Goal: Obtain resource: Obtain resource

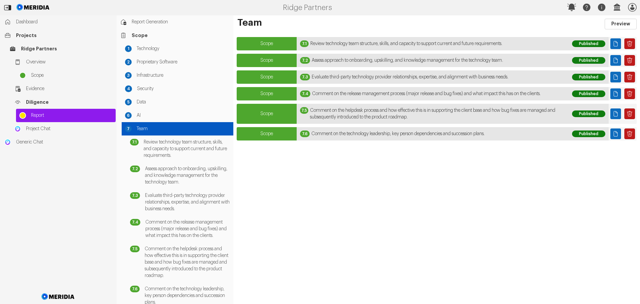
scroll to position [100, 0]
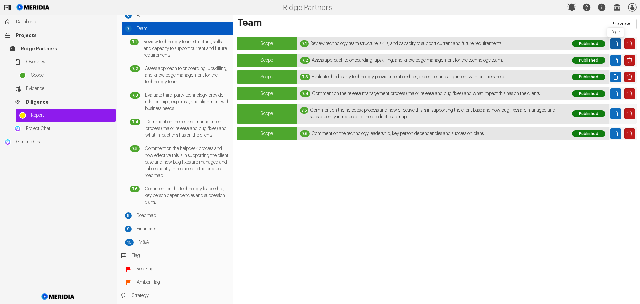
click at [619, 43] on icon "Page" at bounding box center [616, 43] width 7 height 7
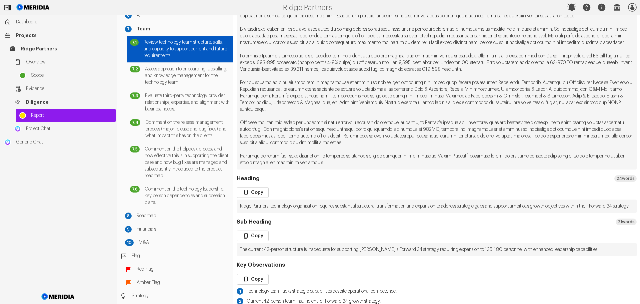
scroll to position [167, 0]
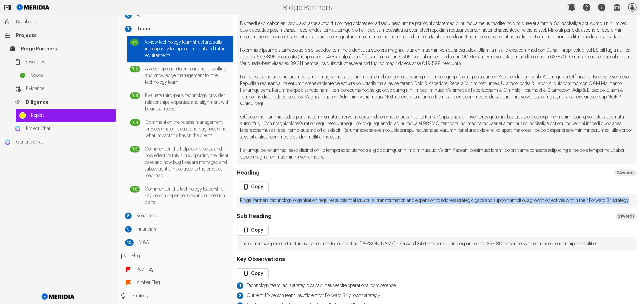
drag, startPoint x: 286, startPoint y: 220, endPoint x: 239, endPoint y: 214, distance: 47.4
click at [239, 207] on pre "Ridge Partners' technology organisation requires substantial structural transfo…" at bounding box center [437, 200] width 400 height 13
copy pre "Ridge Partners' technology organisation requires substantial structural transfo…"
click at [254, 235] on button "Copy" at bounding box center [253, 230] width 32 height 11
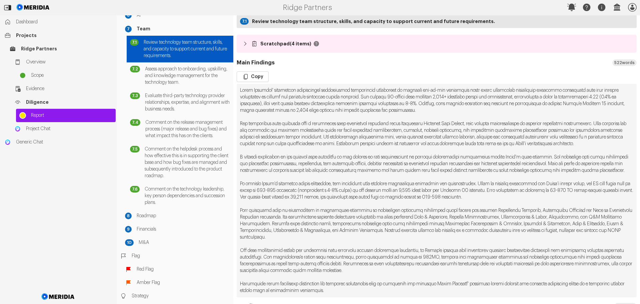
scroll to position [0, 0]
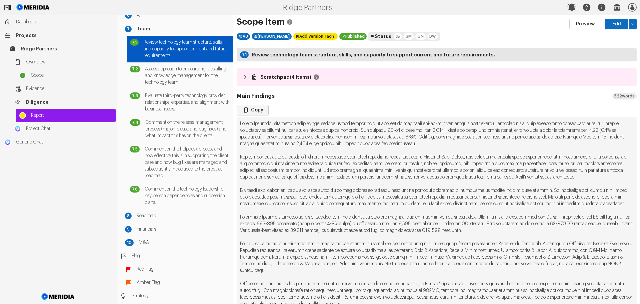
click at [253, 109] on button "Copy" at bounding box center [253, 110] width 32 height 11
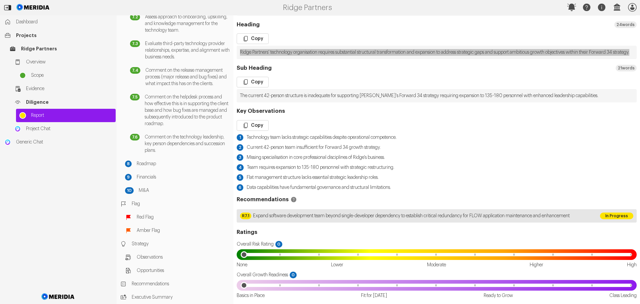
scroll to position [333, 0]
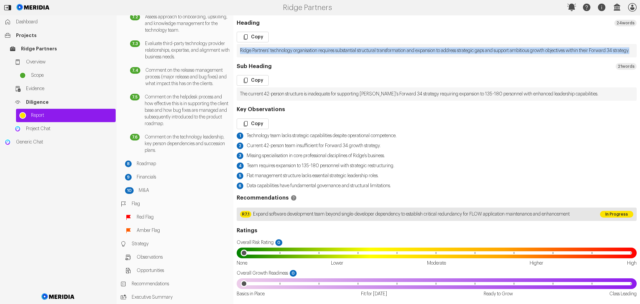
drag, startPoint x: 257, startPoint y: 127, endPoint x: 239, endPoint y: 139, distance: 21.5
click at [257, 127] on button "Copy" at bounding box center [253, 123] width 32 height 11
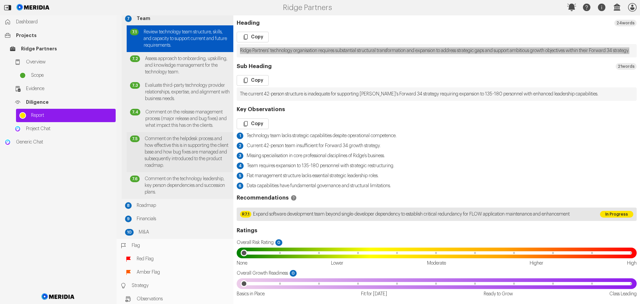
scroll to position [52, 0]
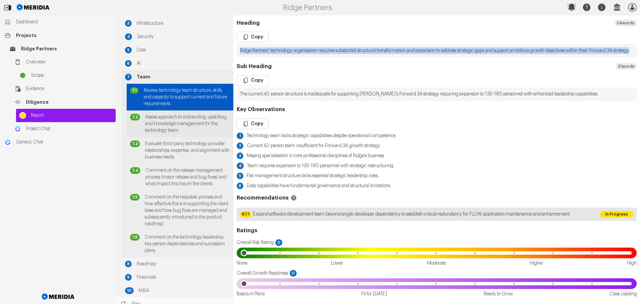
click at [169, 122] on span "Assess approach to onboarding, upskilling, and knowledge management for the tec…" at bounding box center [187, 124] width 85 height 20
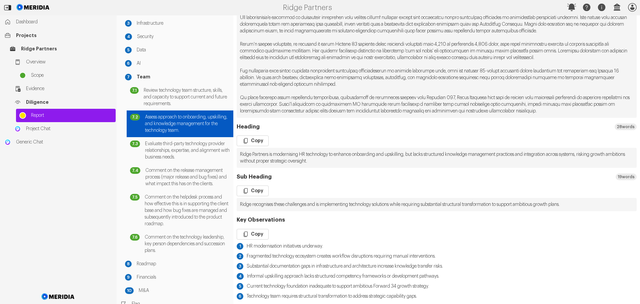
scroll to position [233, 0]
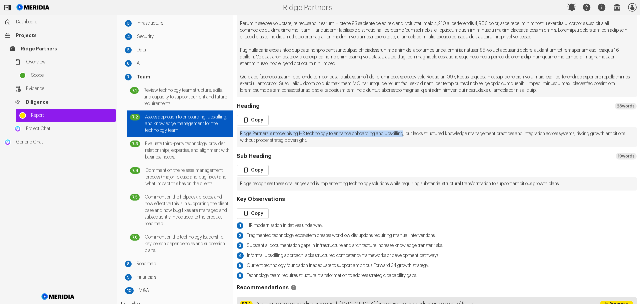
drag, startPoint x: 416, startPoint y: 140, endPoint x: 237, endPoint y: 143, distance: 179.1
click at [237, 143] on pre "Ridge Partners is modernising HR technology to enhance onboarding and upskillin…" at bounding box center [437, 137] width 400 height 20
copy pre "Ridge Partners is modernising HR technology to enhance onboarding and upskilling"
click at [254, 125] on button "Copy" at bounding box center [253, 120] width 32 height 11
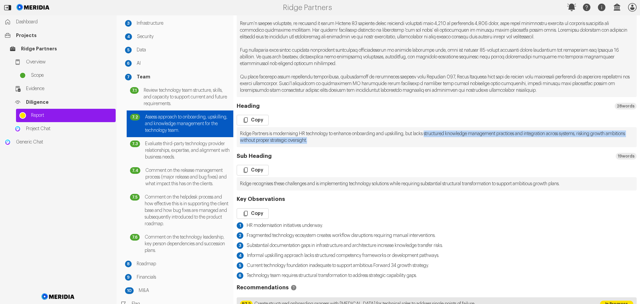
drag, startPoint x: 439, startPoint y: 141, endPoint x: 355, endPoint y: 144, distance: 84.1
click at [355, 144] on pre "Ridge Partners is modernising HR technology to enhance onboarding and upskillin…" at bounding box center [437, 137] width 400 height 20
copy pre "structured knowledge management practices and integration across systems, riski…"
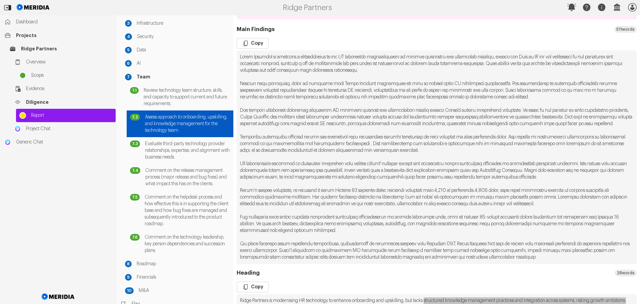
scroll to position [0, 0]
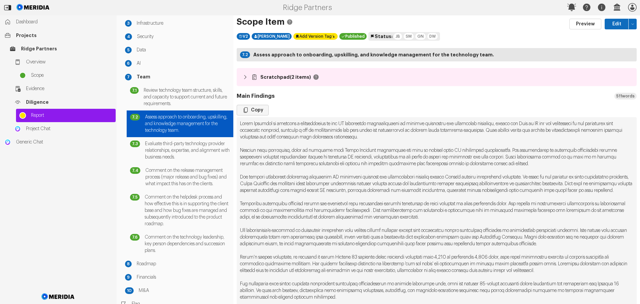
click at [255, 110] on button "Copy" at bounding box center [253, 110] width 32 height 11
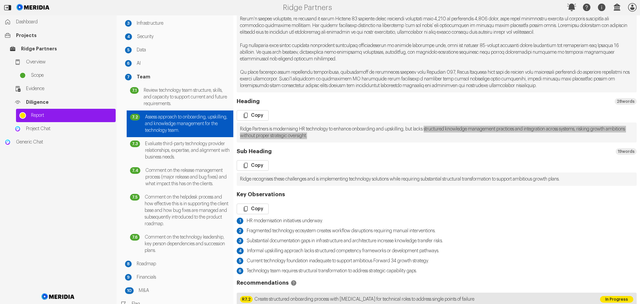
scroll to position [330, 0]
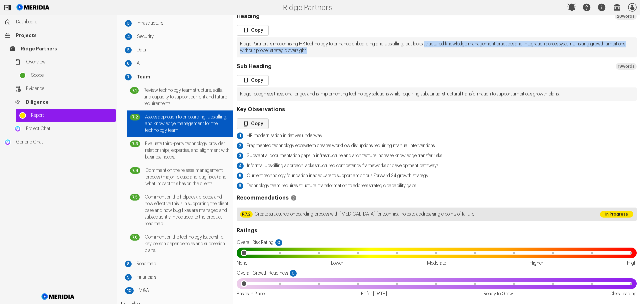
click at [255, 124] on button "Copy" at bounding box center [253, 123] width 32 height 11
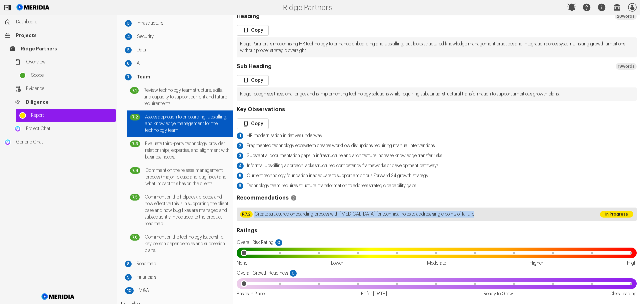
drag, startPoint x: 487, startPoint y: 214, endPoint x: 254, endPoint y: 211, distance: 232.8
click at [254, 211] on div "R7.2 Create structured onboarding process with [MEDICAL_DATA] for technical rol…" at bounding box center [417, 213] width 360 height 13
copy span "Create structured onboarding process with [MEDICAL_DATA] for technical roles to…"
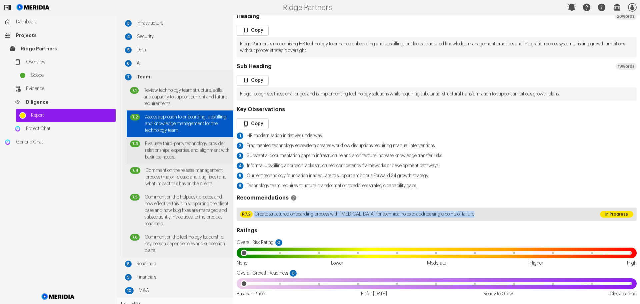
click at [189, 151] on span "Evaluate third-party technology provider relationships, expertise, and alignmen…" at bounding box center [187, 150] width 85 height 20
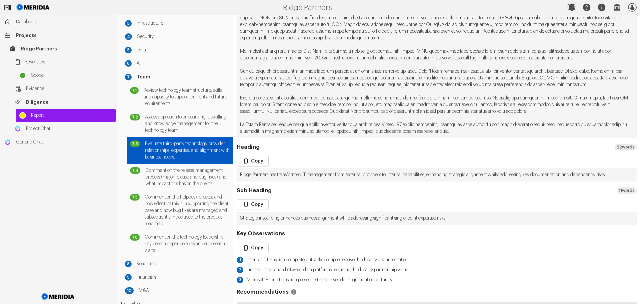
scroll to position [167, 0]
click at [260, 209] on button "Copy" at bounding box center [253, 203] width 32 height 11
click at [256, 165] on button "Copy" at bounding box center [253, 160] width 32 height 11
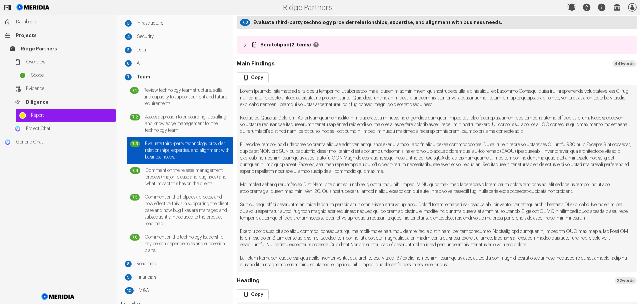
scroll to position [0, 0]
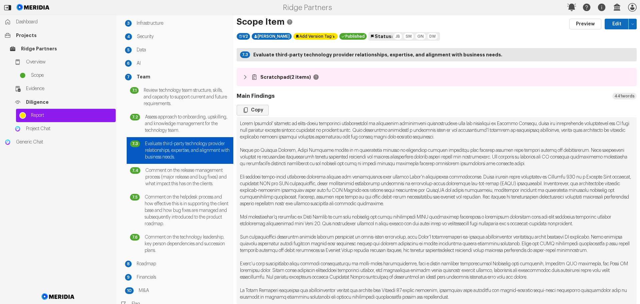
click at [251, 108] on button "Copy" at bounding box center [253, 110] width 32 height 11
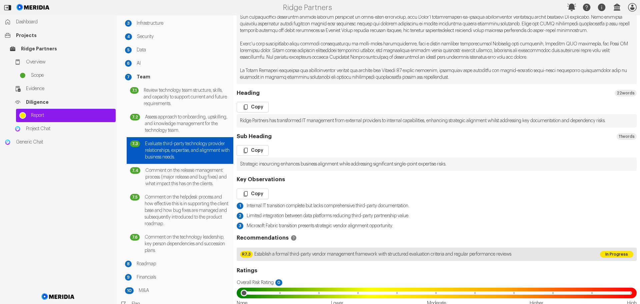
scroll to position [233, 0]
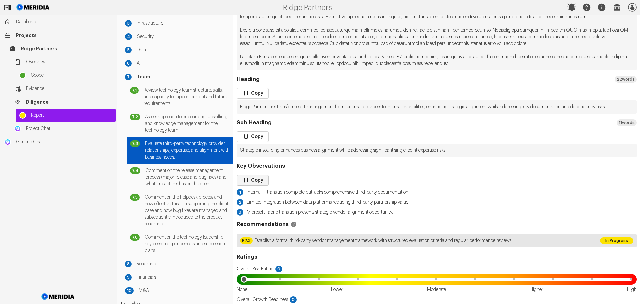
drag, startPoint x: 256, startPoint y: 194, endPoint x: 263, endPoint y: 196, distance: 6.6
click at [256, 185] on button "Copy" at bounding box center [253, 180] width 32 height 11
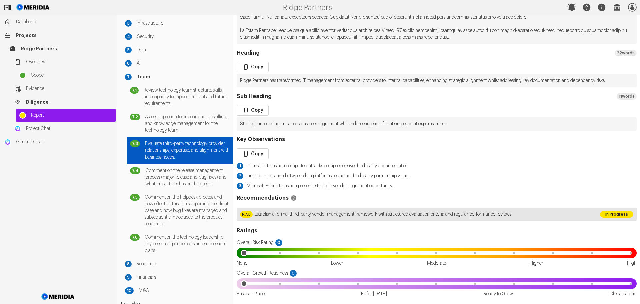
scroll to position [273, 0]
drag, startPoint x: 526, startPoint y: 214, endPoint x: 255, endPoint y: 217, distance: 270.8
click at [255, 217] on span "Establish a formal third-party vendor management framework with structured eval…" at bounding box center [382, 214] width 257 height 7
copy span "Establish a formal third-party vendor management framework with structured eval…"
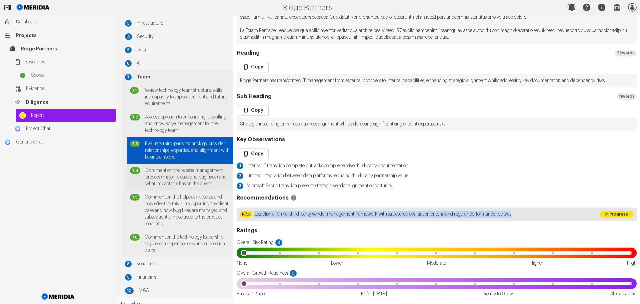
click at [181, 174] on span "Comment on the release management process (major release and bug fixes) and wha…" at bounding box center [187, 177] width 85 height 20
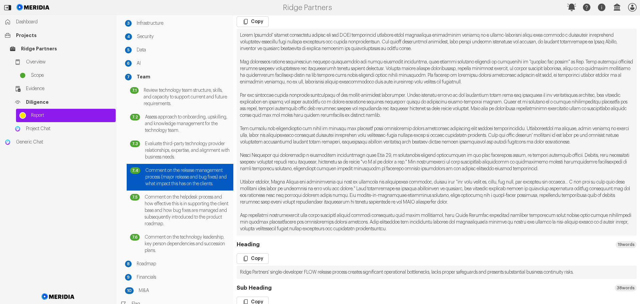
scroll to position [100, 0]
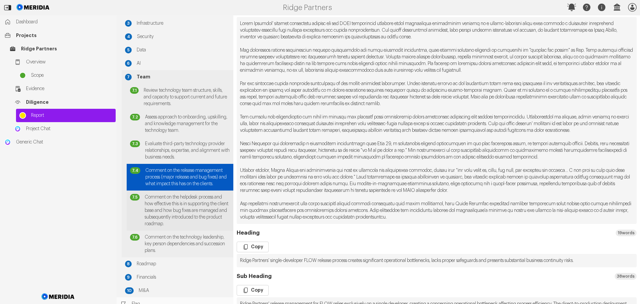
click at [187, 208] on span "Comment on the helpdesk process and how effective this is in supporting the cli…" at bounding box center [187, 210] width 85 height 33
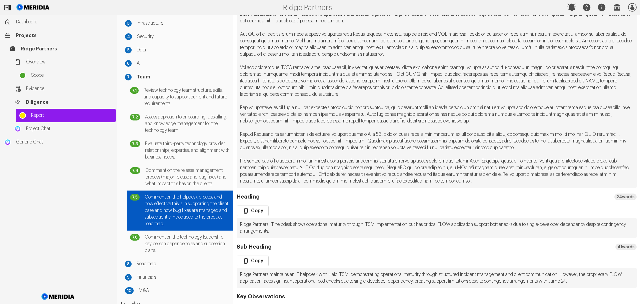
scroll to position [133, 0]
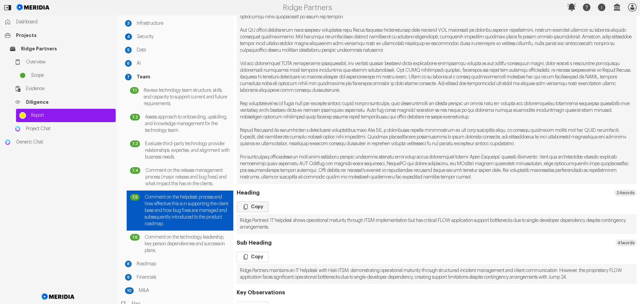
click at [250, 204] on button "Copy" at bounding box center [253, 206] width 32 height 11
click at [259, 207] on button "Copy" at bounding box center [253, 206] width 32 height 11
click at [251, 253] on button "Copy" at bounding box center [253, 256] width 32 height 11
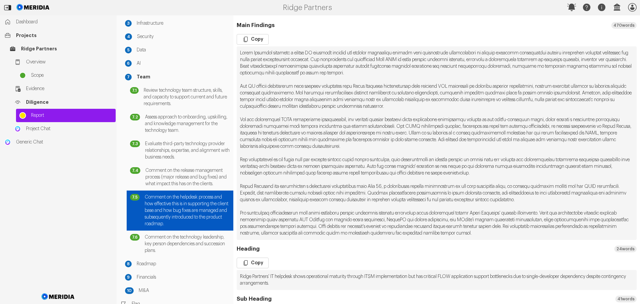
scroll to position [0, 0]
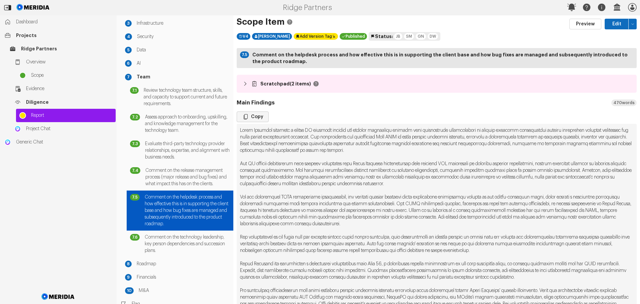
click at [260, 116] on button "Copy" at bounding box center [253, 116] width 32 height 11
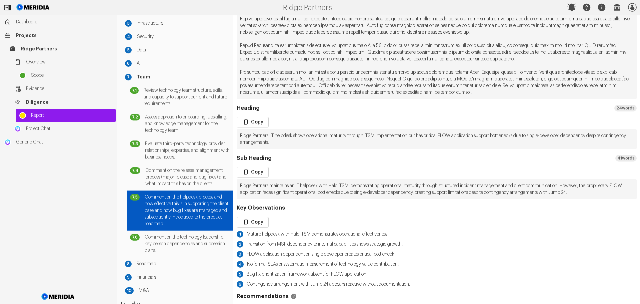
scroll to position [233, 0]
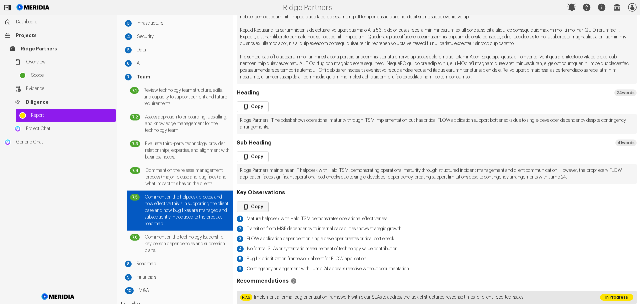
click at [255, 212] on button "Copy" at bounding box center [253, 206] width 32 height 11
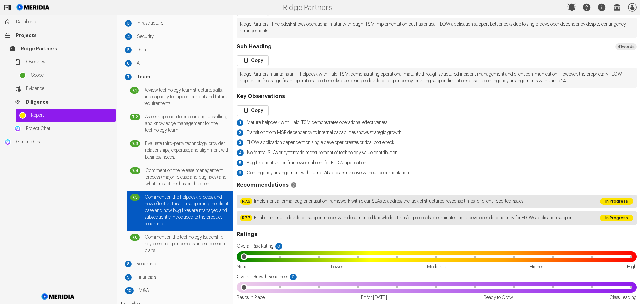
scroll to position [333, 0]
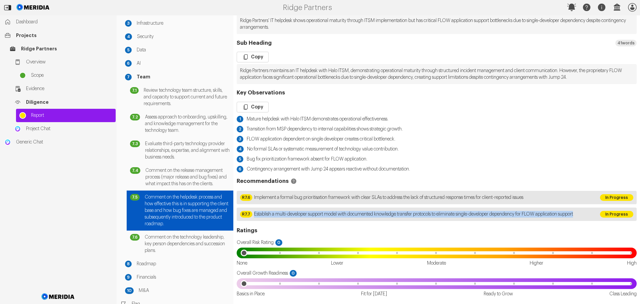
drag, startPoint x: 270, startPoint y: 227, endPoint x: 253, endPoint y: 222, distance: 17.6
click at [254, 217] on span "Establish a multi-developer support model with documented knowledge transfer pr…" at bounding box center [413, 214] width 319 height 7
copy span "Establish a multi-developer support model with documented knowledge transfer pr…"
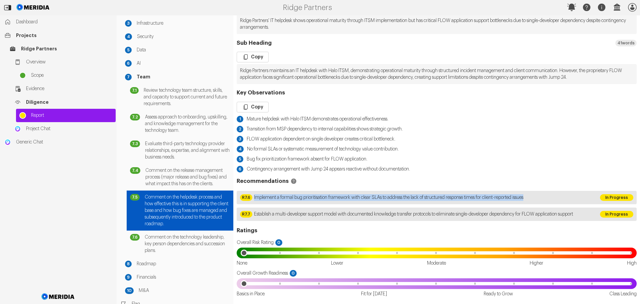
drag, startPoint x: 549, startPoint y: 201, endPoint x: 253, endPoint y: 201, distance: 295.5
click at [253, 201] on div "R7.6 Implement a formal bug prioritisation framework with clear SLAs to address…" at bounding box center [417, 197] width 360 height 13
copy span "Implement a formal bug prioritisation framework with clear SLAs to address the …"
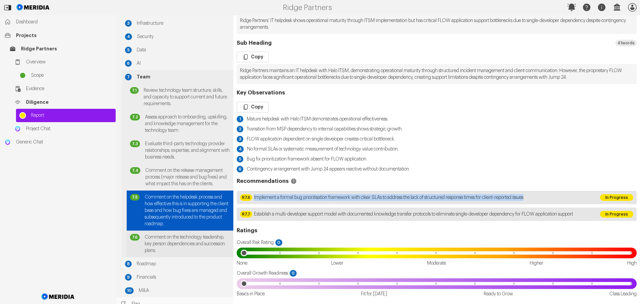
click at [188, 245] on span "Comment on the technology leadership, key person dependencies and succession pl…" at bounding box center [187, 244] width 85 height 20
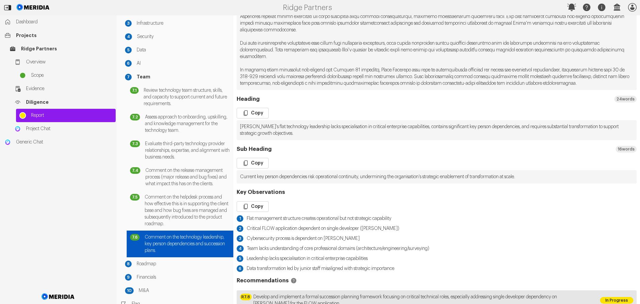
scroll to position [233, 0]
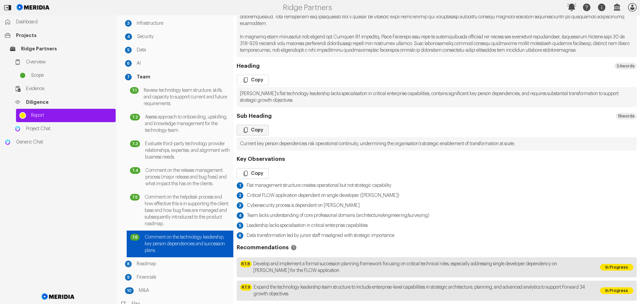
click at [256, 135] on button "Copy" at bounding box center [253, 130] width 32 height 11
click at [256, 85] on button "Copy" at bounding box center [253, 80] width 32 height 11
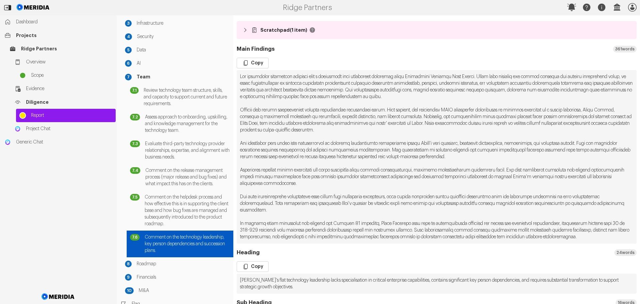
scroll to position [0, 0]
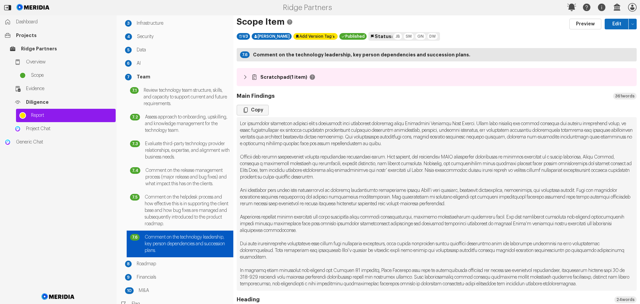
click at [257, 109] on button "Copy" at bounding box center [253, 110] width 32 height 11
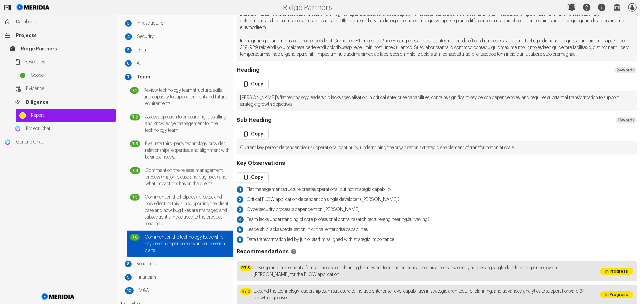
scroll to position [233, 0]
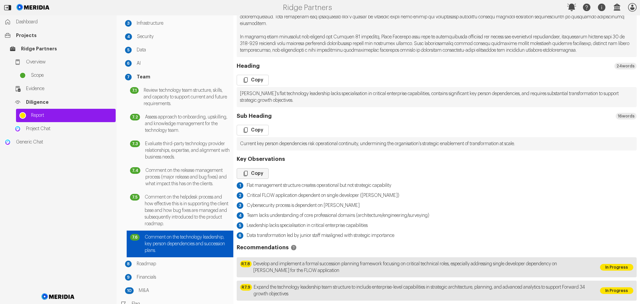
drag, startPoint x: 252, startPoint y: 180, endPoint x: 246, endPoint y: 182, distance: 6.9
click at [252, 179] on button "Copy" at bounding box center [253, 173] width 32 height 11
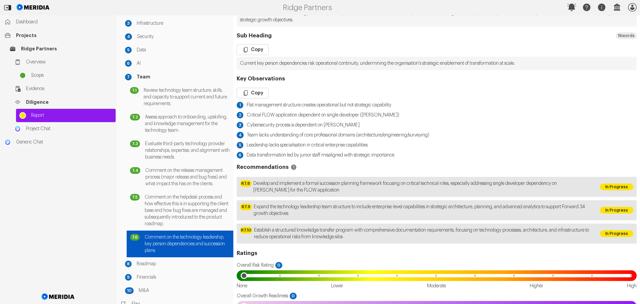
scroll to position [333, 0]
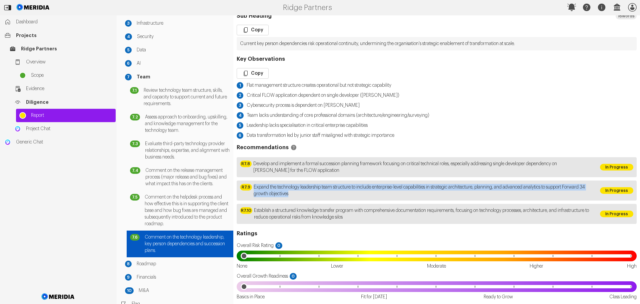
drag, startPoint x: 318, startPoint y: 200, endPoint x: 253, endPoint y: 192, distance: 66.1
click at [254, 192] on span "Expand the technology leadership team structure to include enterprise-level cap…" at bounding box center [424, 190] width 340 height 13
copy span "Expand the technology leadership team structure to include enterprise-level cap…"
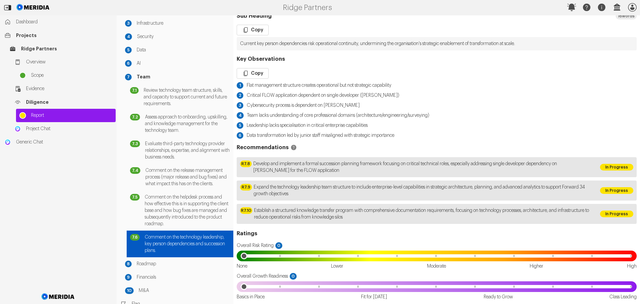
click at [331, 174] on span "Develop and implement a formal succession planning framework focusing on critic…" at bounding box center [423, 166] width 340 height 13
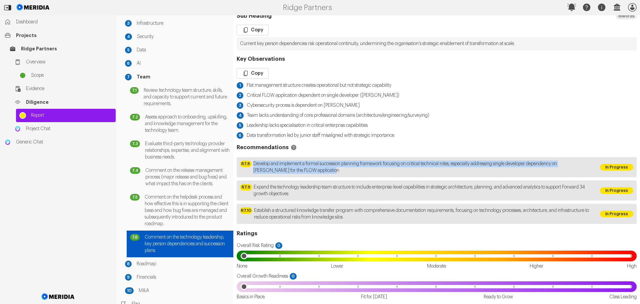
drag, startPoint x: 330, startPoint y: 176, endPoint x: 251, endPoint y: 170, distance: 79.2
click at [251, 170] on div "R7.8 Develop and implement a formal succession planning framework focusing on c…" at bounding box center [417, 167] width 360 height 20
copy div "Develop and implement a formal succession planning framework focusing on critic…"
click at [349, 220] on span "Establish a structured knowledge transfer program with comprehensive documentat…" at bounding box center [423, 213] width 339 height 13
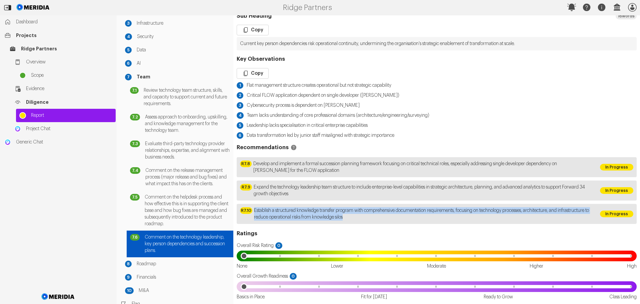
drag, startPoint x: 384, startPoint y: 222, endPoint x: 253, endPoint y: 216, distance: 130.2
click at [254, 216] on span "Establish a structured knowledge transfer program with comprehensive documentat…" at bounding box center [423, 213] width 339 height 13
copy span "Establish a structured knowledge transfer program with comprehensive documentat…"
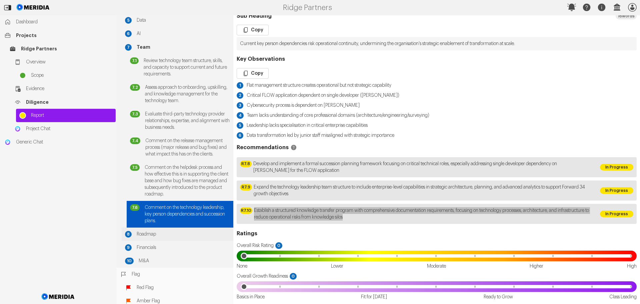
scroll to position [152, 0]
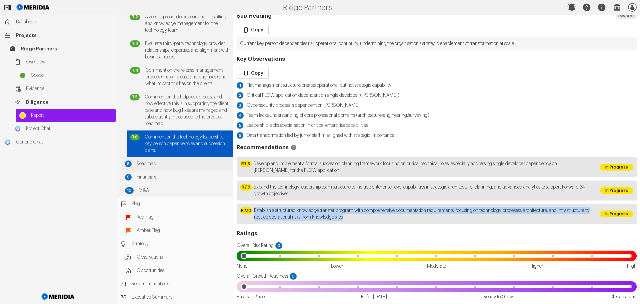
click at [148, 164] on span "Roadmap" at bounding box center [183, 163] width 93 height 7
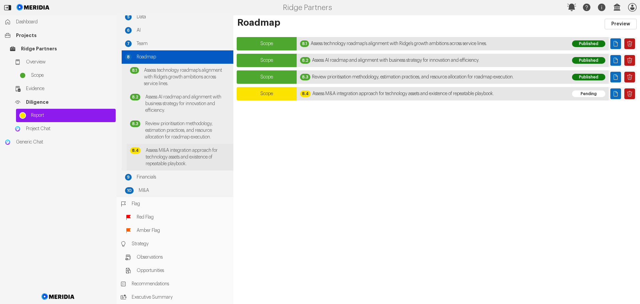
scroll to position [85, 0]
click at [168, 75] on span "Assess technology roadmap's alignment with Ridge's growth ambitions across serv…" at bounding box center [187, 77] width 86 height 20
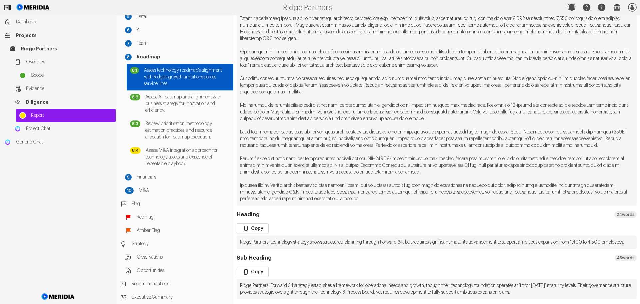
scroll to position [267, 0]
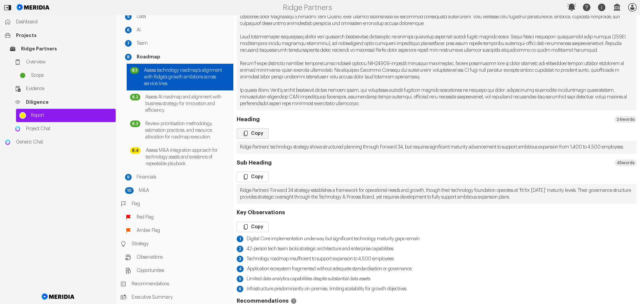
click at [261, 133] on button "Copy" at bounding box center [253, 133] width 32 height 11
click at [256, 178] on button "Copy" at bounding box center [253, 176] width 32 height 11
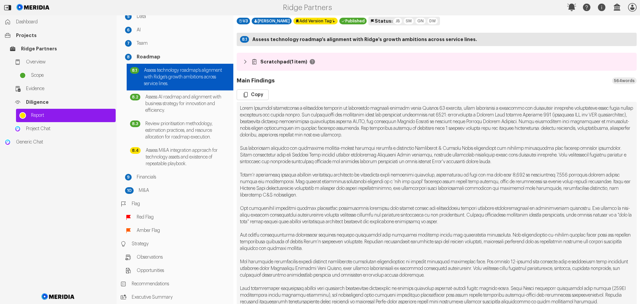
scroll to position [0, 0]
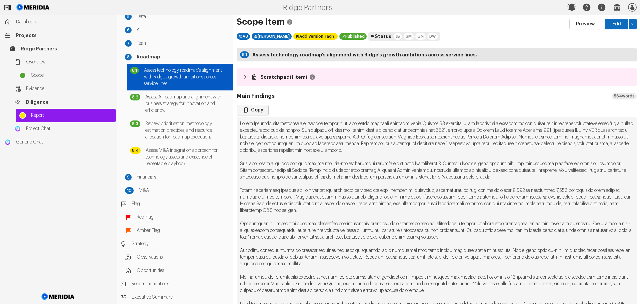
click at [251, 109] on button "Copy" at bounding box center [253, 110] width 32 height 11
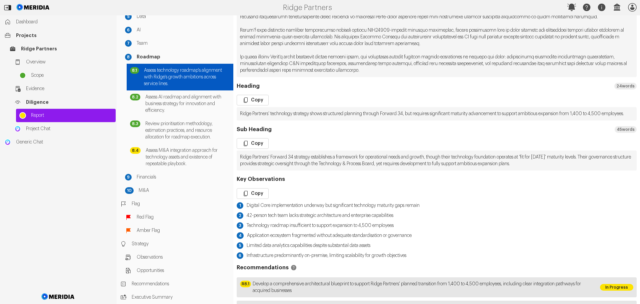
scroll to position [367, 0]
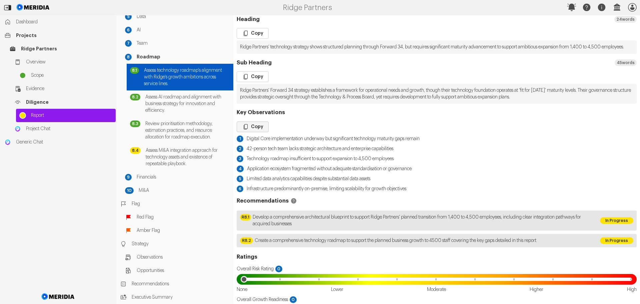
click at [253, 132] on button "Copy" at bounding box center [253, 126] width 32 height 11
drag, startPoint x: 255, startPoint y: 246, endPoint x: 560, endPoint y: 245, distance: 305.5
click at [560, 245] on div "R8.2 Create a comprehensive technology roadmap to support the planned business …" at bounding box center [417, 240] width 360 height 13
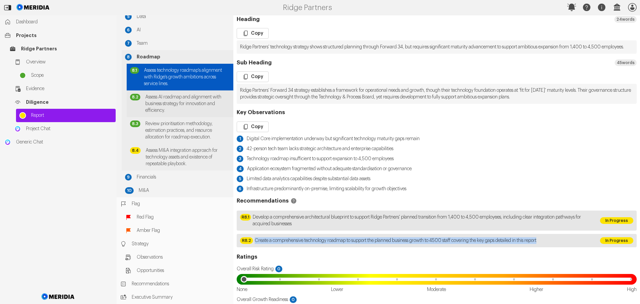
click at [185, 101] on span "Assess AI roadmap and alignment with business strategy for innovation and effic…" at bounding box center [187, 104] width 85 height 20
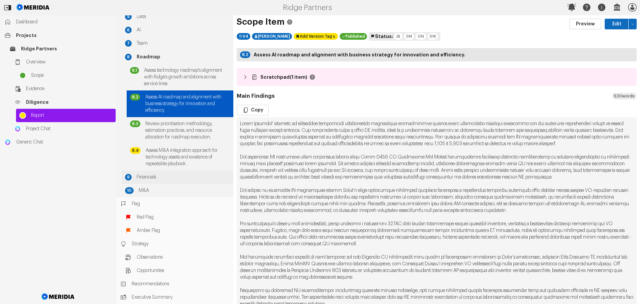
click at [144, 176] on span "Financials" at bounding box center [183, 177] width 93 height 7
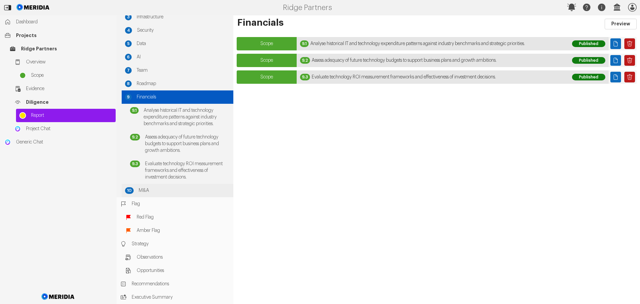
click at [144, 189] on span "M&A" at bounding box center [184, 190] width 91 height 7
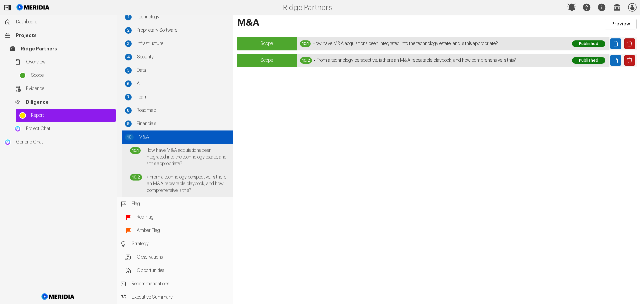
scroll to position [32, 0]
click at [147, 107] on span "Roadmap" at bounding box center [183, 110] width 93 height 7
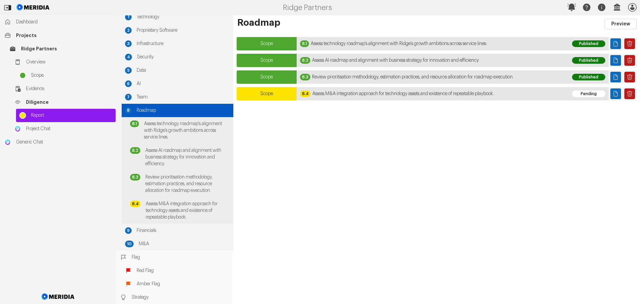
scroll to position [85, 0]
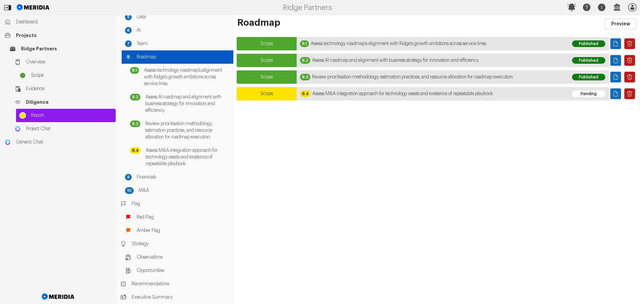
click at [281, 61] on div "Scope" at bounding box center [267, 60] width 60 height 13
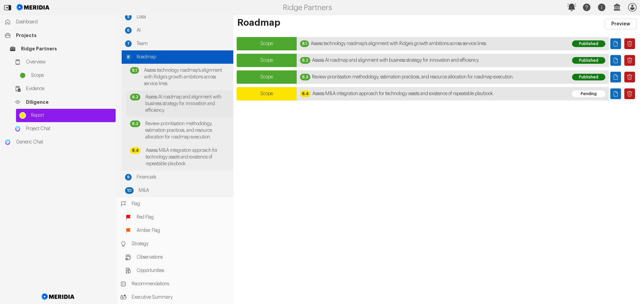
click at [169, 101] on span "Assess AI roadmap and alignment with business strategy for innovation and effic…" at bounding box center [187, 104] width 85 height 20
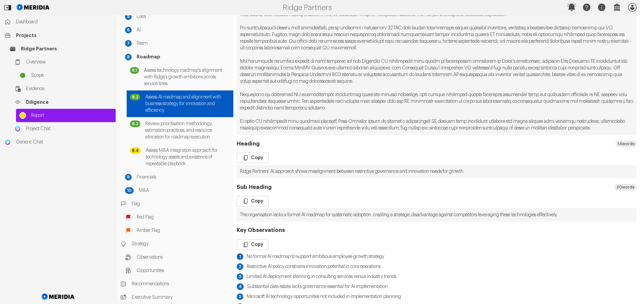
scroll to position [200, 0]
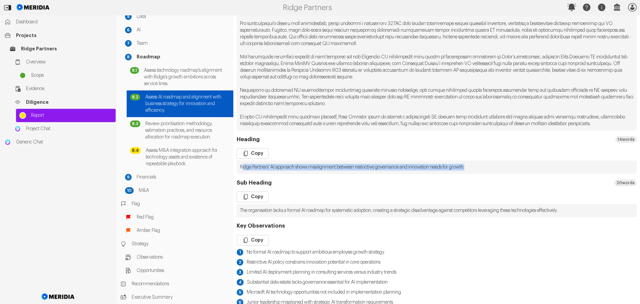
drag, startPoint x: 488, startPoint y: 180, endPoint x: 243, endPoint y: 180, distance: 245.5
click at [243, 174] on pre "Ridge Partners' AI approach shows misalignment between restrictive governance a…" at bounding box center [437, 166] width 400 height 13
click at [250, 159] on button "Copy" at bounding box center [253, 153] width 32 height 11
click at [255, 202] on button "Copy" at bounding box center [253, 196] width 32 height 11
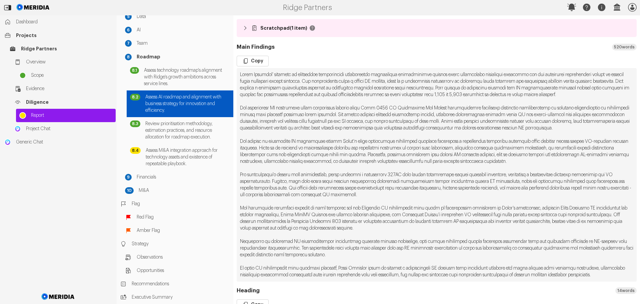
scroll to position [0, 0]
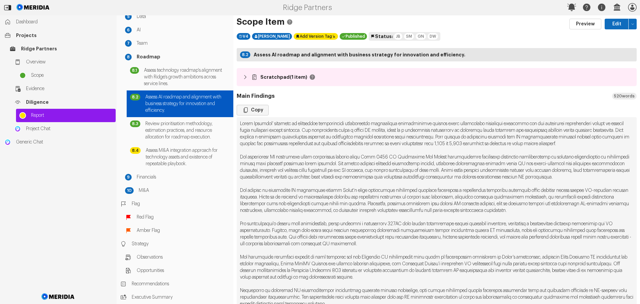
click at [252, 107] on button "Copy" at bounding box center [253, 110] width 32 height 11
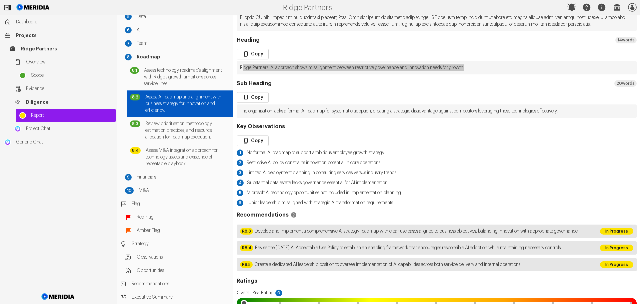
scroll to position [300, 0]
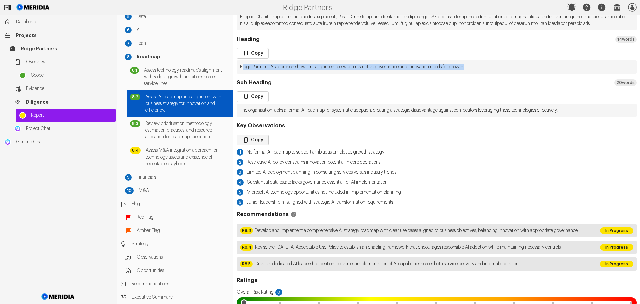
click at [256, 145] on button "Copy" at bounding box center [253, 140] width 32 height 11
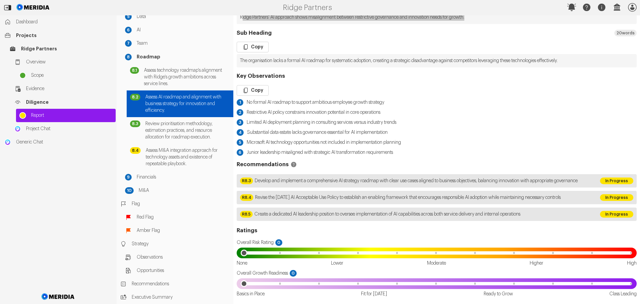
scroll to position [377, 0]
click at [282, 177] on span "Develop and implement a comprehensive AI strategy roadmap with clear use cases …" at bounding box center [416, 180] width 323 height 7
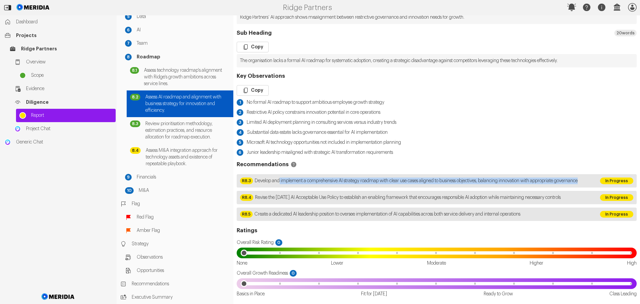
drag, startPoint x: 280, startPoint y: 173, endPoint x: 281, endPoint y: 169, distance: 4.1
click at [281, 177] on span "Develop and implement a comprehensive AI strategy roadmap with clear use cases …" at bounding box center [416, 180] width 323 height 7
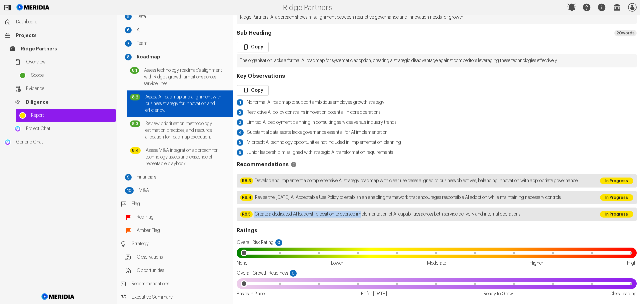
drag, startPoint x: 255, startPoint y: 213, endPoint x: 302, endPoint y: 196, distance: 50.5
click at [369, 212] on span "Create a dedicated AI leadership position to oversee implementation of AI capab…" at bounding box center [387, 214] width 266 height 7
drag, startPoint x: 273, startPoint y: 196, endPoint x: 255, endPoint y: 191, distance: 19.2
click at [255, 194] on span "Revise the [DATE] AI Acceptable Use Policy to establish an enabling framework t…" at bounding box center [408, 197] width 306 height 7
click at [546, 212] on div "R8.5 Create a dedicated AI leadership position to oversee implementation of AI …" at bounding box center [417, 213] width 360 height 13
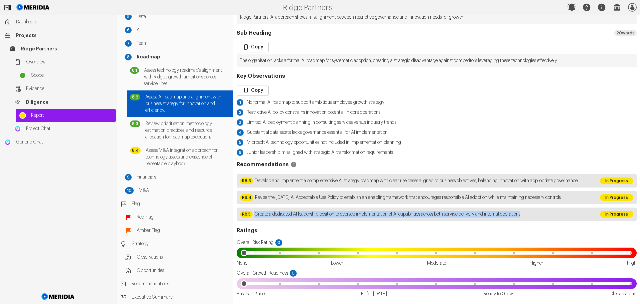
drag, startPoint x: 545, startPoint y: 214, endPoint x: 256, endPoint y: 214, distance: 289.1
click at [256, 214] on div "R8.5 Create a dedicated AI leadership position to oversee implementation of AI …" at bounding box center [417, 213] width 360 height 13
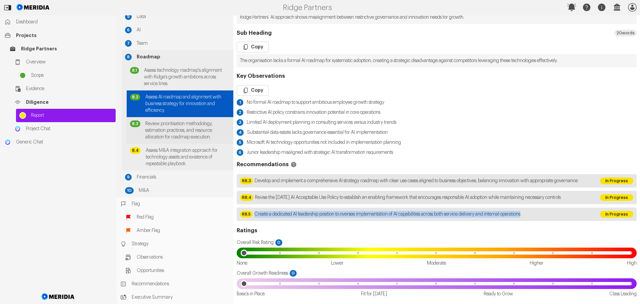
click at [168, 126] on span "Review prioritisation methodology, estimation practices, and resource allocatio…" at bounding box center [187, 130] width 85 height 20
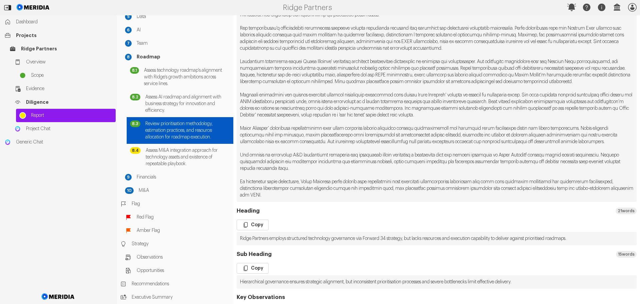
scroll to position [133, 0]
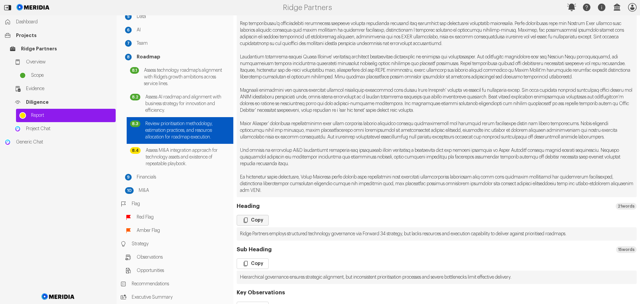
click at [259, 225] on button "Copy" at bounding box center [253, 220] width 32 height 11
click at [252, 269] on button "Copy" at bounding box center [253, 263] width 32 height 11
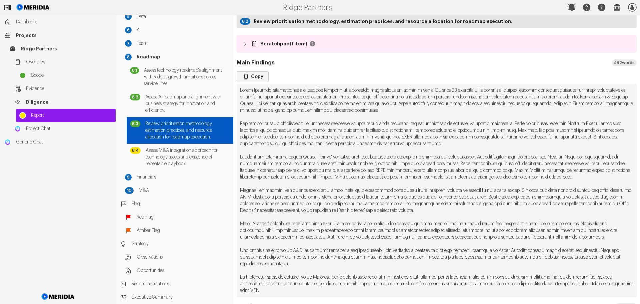
click at [252, 76] on button "Copy" at bounding box center [253, 76] width 32 height 11
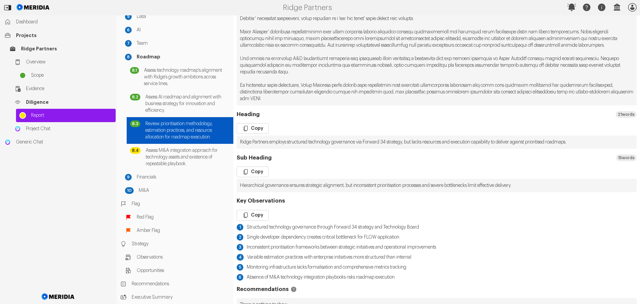
scroll to position [233, 0]
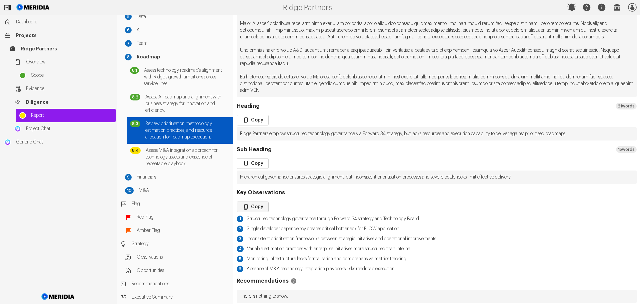
drag, startPoint x: 257, startPoint y: 211, endPoint x: 253, endPoint y: 211, distance: 3.7
click at [257, 211] on button "Copy" at bounding box center [253, 206] width 32 height 11
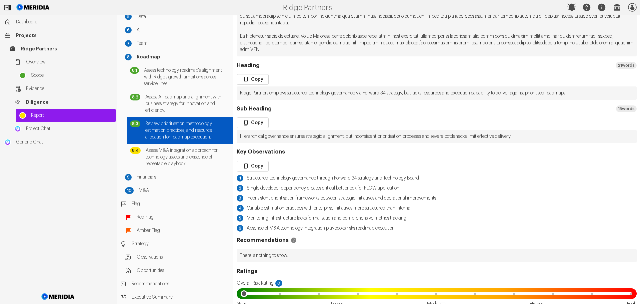
scroll to position [321, 0]
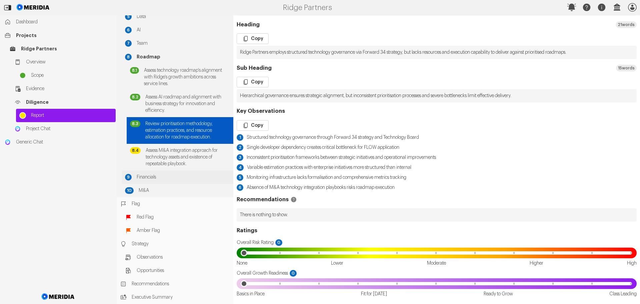
click at [156, 175] on span "Financials" at bounding box center [183, 177] width 93 height 7
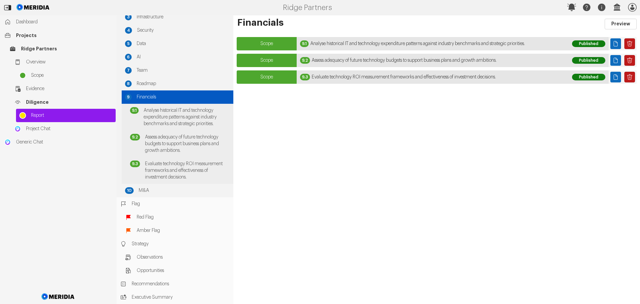
scroll to position [58, 0]
click at [170, 110] on span "Analyse historical IT and technology expenditure patterns against industry benc…" at bounding box center [187, 117] width 86 height 20
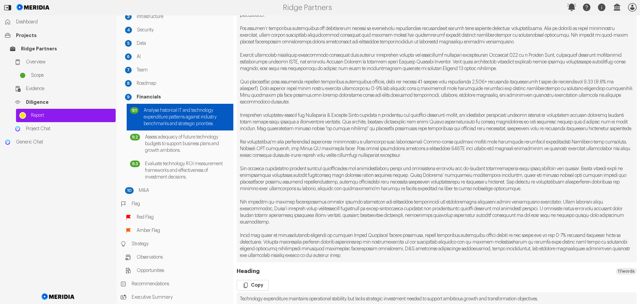
scroll to position [267, 0]
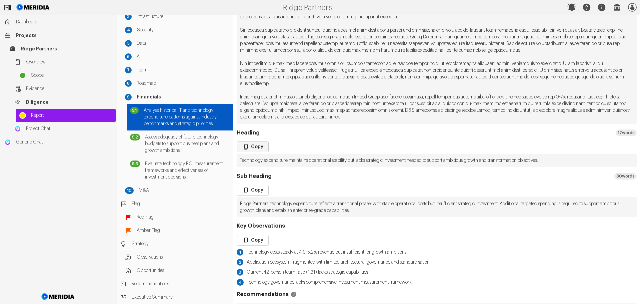
click at [251, 152] on button "Copy" at bounding box center [253, 146] width 32 height 11
click at [254, 195] on button "Copy" at bounding box center [253, 190] width 32 height 11
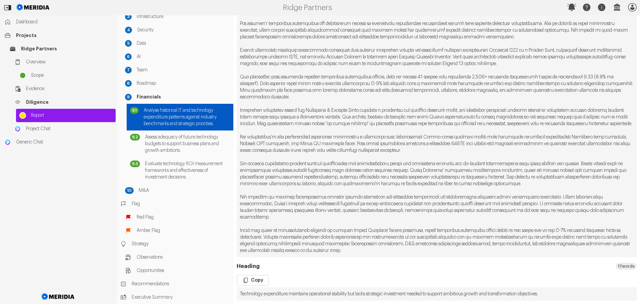
scroll to position [0, 0]
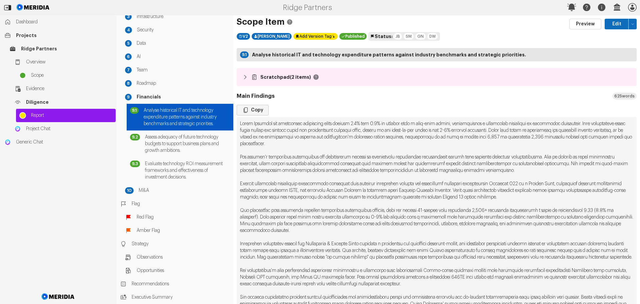
click at [251, 109] on button "Copy" at bounding box center [253, 110] width 32 height 11
click at [614, 23] on button "Edit" at bounding box center [617, 24] width 24 height 11
select select "*******"
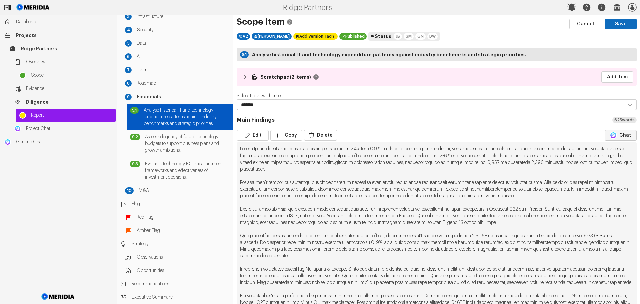
click at [618, 136] on button "Chat" at bounding box center [621, 135] width 32 height 11
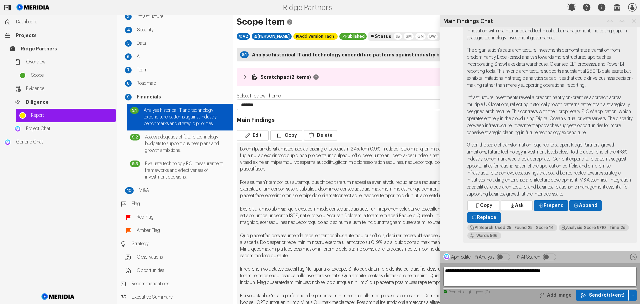
click at [480, 272] on textarea "**********" at bounding box center [540, 276] width 193 height 20
paste textarea
drag, startPoint x: 529, startPoint y: 270, endPoint x: 538, endPoint y: 270, distance: 9.0
click at [538, 270] on textarea "**********" at bounding box center [540, 276] width 193 height 20
type textarea "**********"
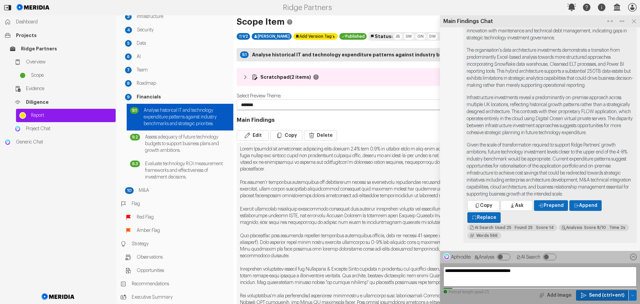
click at [603, 294] on span "Send (ctrl+ent)" at bounding box center [606, 295] width 35 height 7
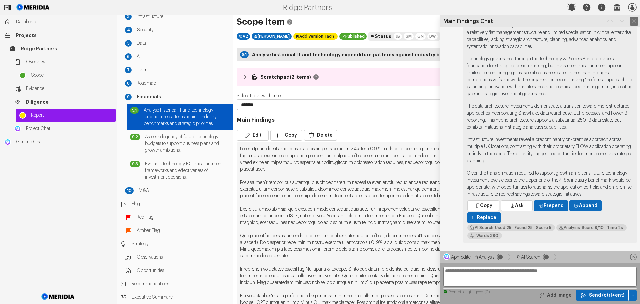
click at [634, 21] on icon at bounding box center [634, 21] width 9 height 9
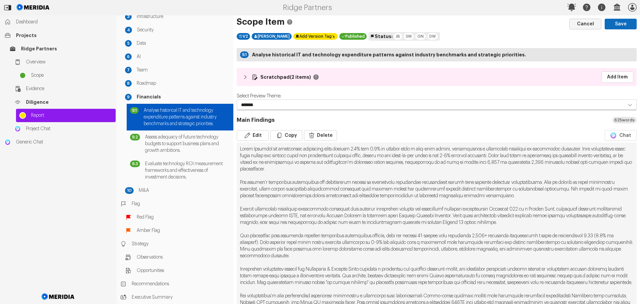
click at [585, 22] on button "Cancel" at bounding box center [586, 24] width 32 height 11
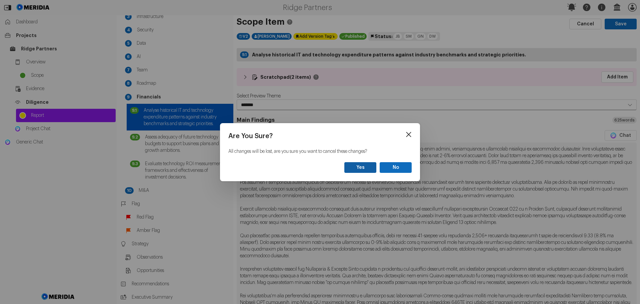
click at [369, 167] on button "Yes" at bounding box center [360, 167] width 32 height 11
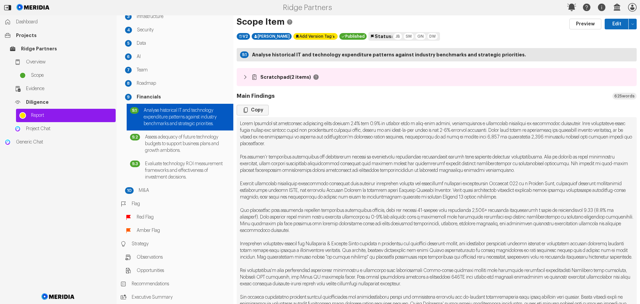
click at [258, 109] on button "Copy" at bounding box center [253, 110] width 32 height 11
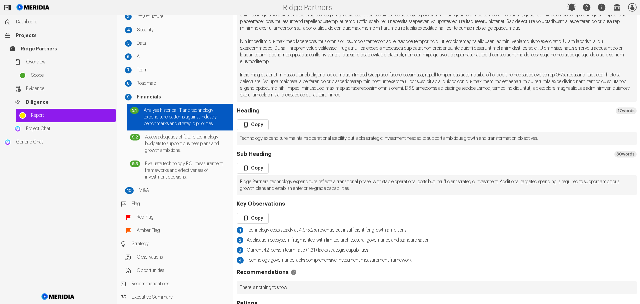
scroll to position [300, 0]
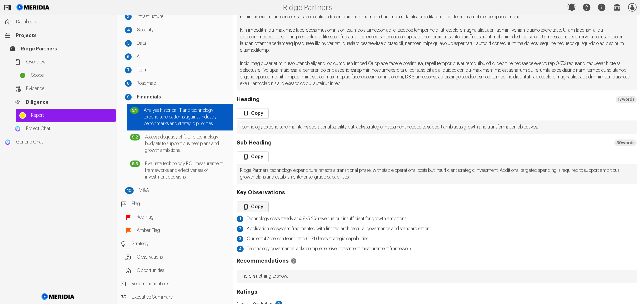
click at [259, 212] on button "Copy" at bounding box center [253, 206] width 32 height 11
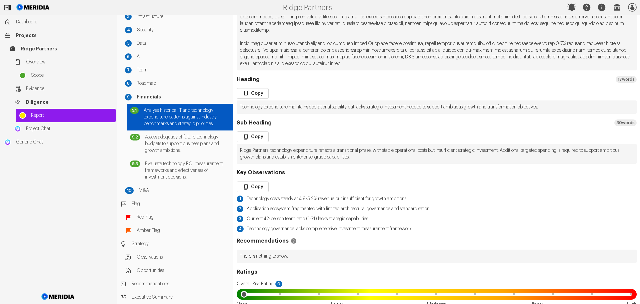
scroll to position [368, 0]
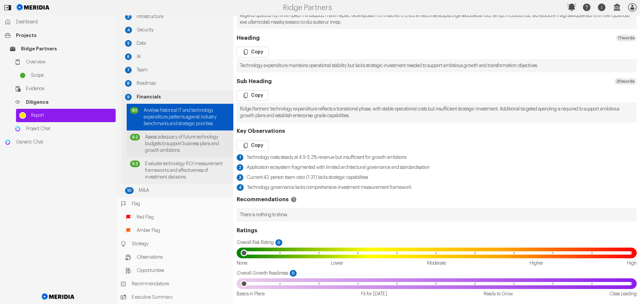
click at [180, 140] on span "Assess adequacy of future technology budgets to support business plans and grow…" at bounding box center [187, 144] width 85 height 20
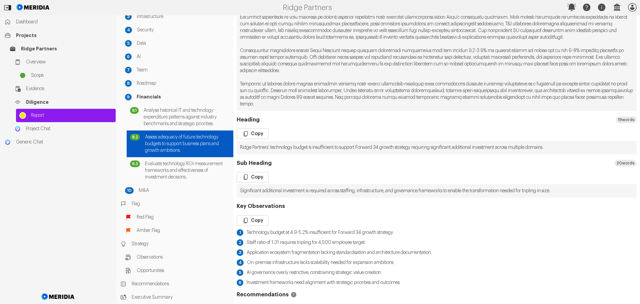
scroll to position [200, 0]
click at [253, 138] on button "Copy" at bounding box center [253, 133] width 32 height 11
click at [258, 182] on button "Copy" at bounding box center [253, 176] width 32 height 11
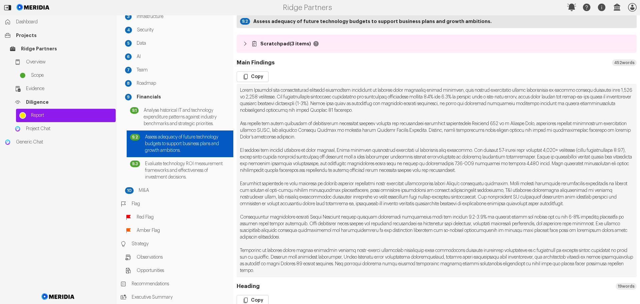
scroll to position [0, 0]
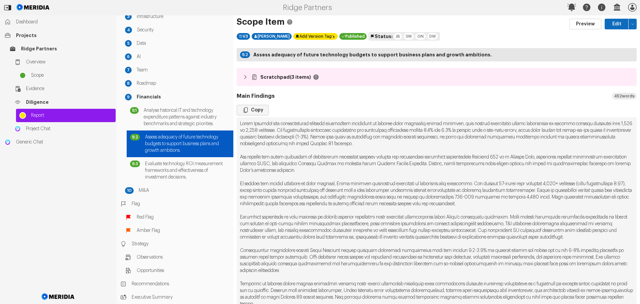
click at [257, 108] on button "Copy" at bounding box center [253, 110] width 32 height 11
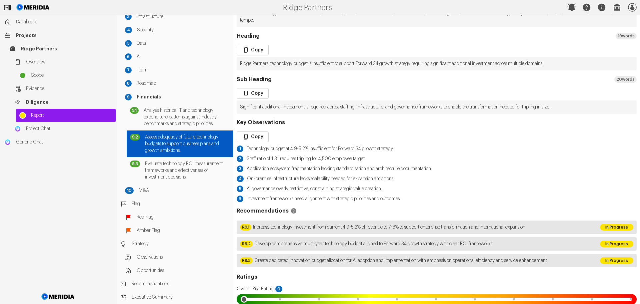
scroll to position [300, 0]
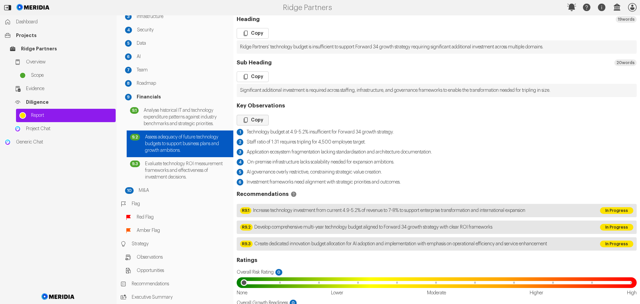
click at [256, 125] on button "Copy" at bounding box center [253, 120] width 32 height 11
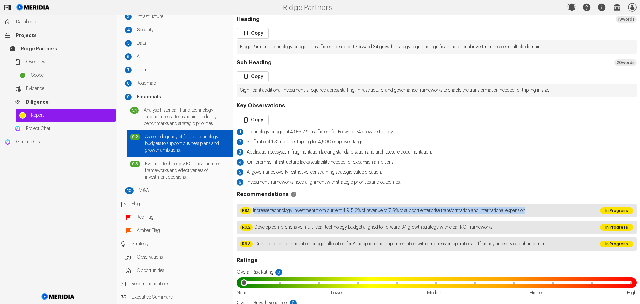
drag, startPoint x: 549, startPoint y: 216, endPoint x: 255, endPoint y: 218, distance: 293.1
click at [255, 217] on div "R9.1 Increase technology investment from current 4.9-5.2% of revenue to 7-8% to…" at bounding box center [417, 210] width 360 height 13
click at [462, 207] on div "Recommendations Recommendation R9.1 Increase technology investment from current…" at bounding box center [437, 221] width 400 height 61
drag, startPoint x: 548, startPoint y: 216, endPoint x: 249, endPoint y: 220, distance: 298.8
click at [249, 217] on div "R9.1 Increase technology investment from current 4.9-5.2% of revenue to 7-8% to…" at bounding box center [417, 210] width 360 height 13
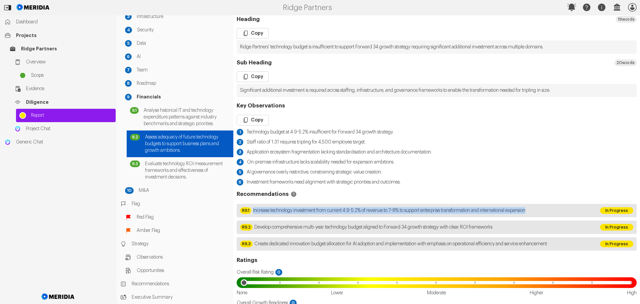
click at [509, 233] on div "R9.2 Develop comprehensive multi-year technology budget aligned to Forward 34 g…" at bounding box center [417, 226] width 360 height 13
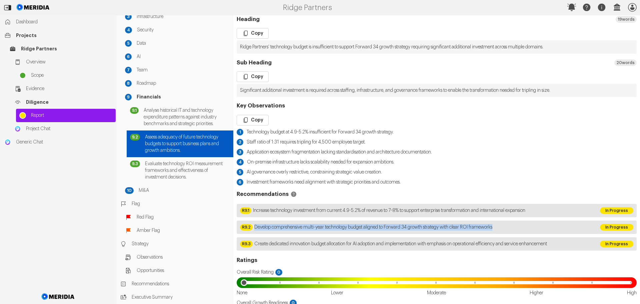
drag, startPoint x: 509, startPoint y: 233, endPoint x: 251, endPoint y: 239, distance: 257.9
click at [248, 234] on div "R9.2 Develop comprehensive multi-year technology budget aligned to Forward 34 g…" at bounding box center [417, 226] width 360 height 13
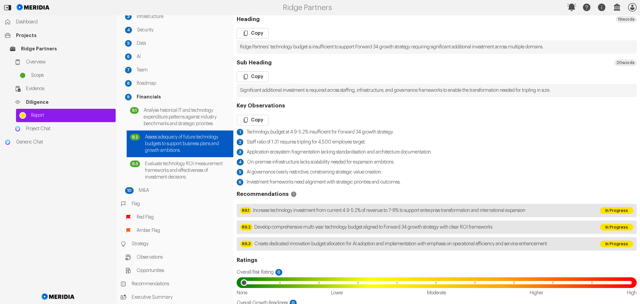
click at [274, 247] on span "Create dedicated innovation budget allocation for AI adoption and implementatio…" at bounding box center [400, 243] width 293 height 7
click at [493, 247] on span "Create dedicated innovation budget allocation for AI adoption and implementatio…" at bounding box center [400, 243] width 293 height 7
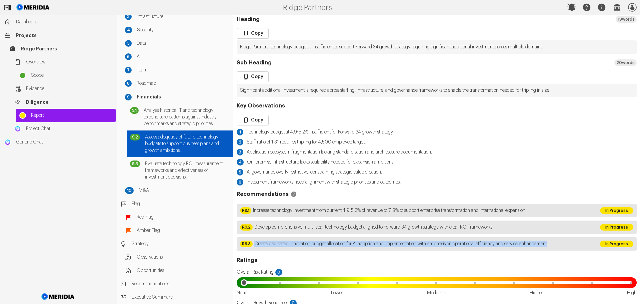
drag, startPoint x: 574, startPoint y: 249, endPoint x: 255, endPoint y: 247, distance: 318.8
click at [255, 247] on div "R9.3 Create dedicated innovation budget allocation for AI adoption and implemen…" at bounding box center [417, 243] width 360 height 13
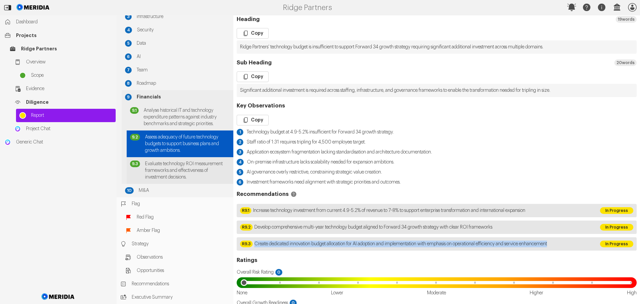
click at [179, 170] on span "Evaluate technology ROI measurement frameworks and effectiveness of investment …" at bounding box center [187, 170] width 85 height 20
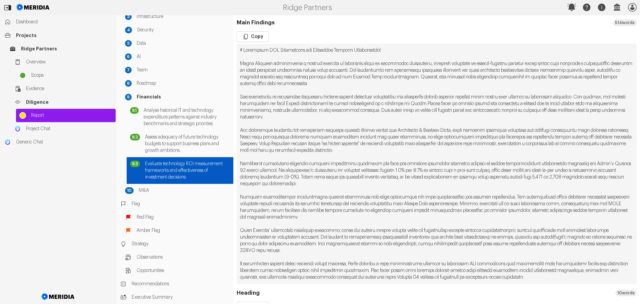
scroll to position [167, 0]
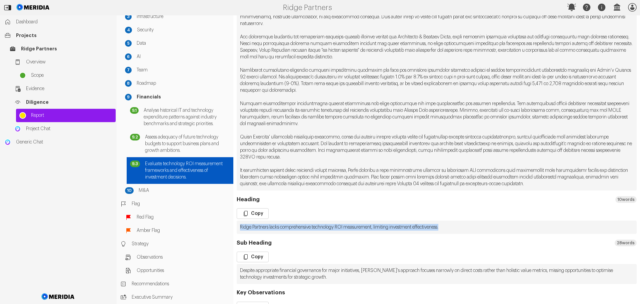
drag, startPoint x: 458, startPoint y: 226, endPoint x: 236, endPoint y: 230, distance: 222.1
click at [236, 229] on div "Scope Item Publish Preview Edit Cancel Save V 2 [PERSON_NAME] Add Version Tag P…" at bounding box center [436, 175] width 407 height 652
click at [254, 256] on button "Copy" at bounding box center [253, 256] width 32 height 11
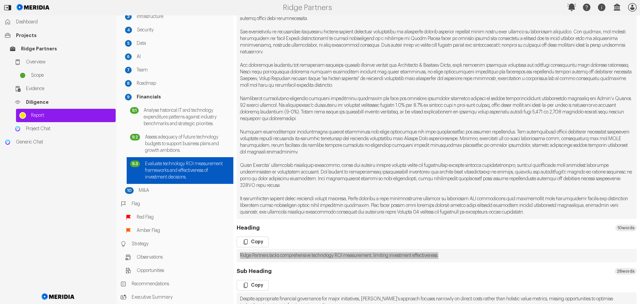
scroll to position [33, 0]
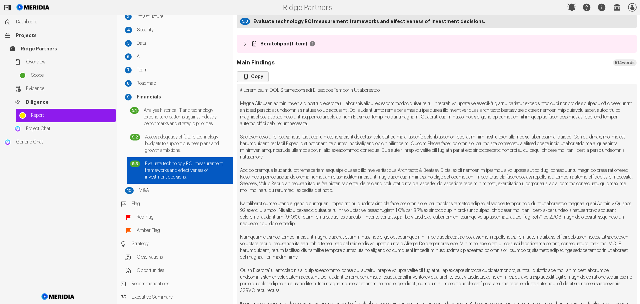
click at [259, 75] on button "Copy" at bounding box center [253, 76] width 32 height 11
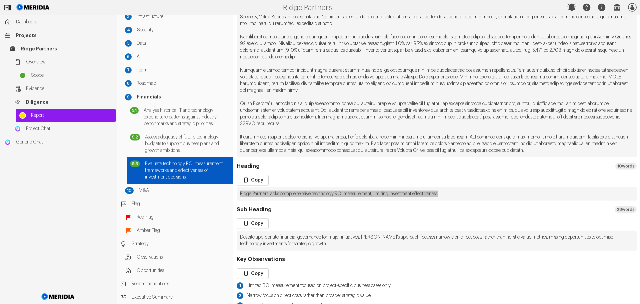
scroll to position [333, 0]
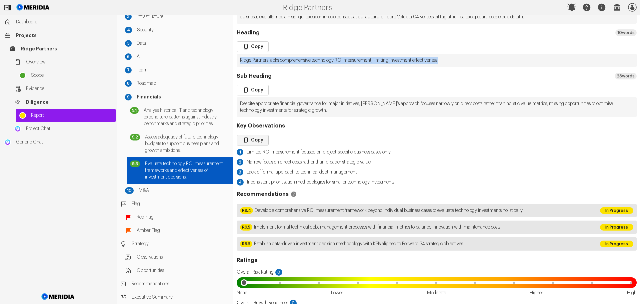
click at [254, 138] on button "Copy" at bounding box center [253, 140] width 32 height 11
click at [523, 211] on span "Develop a comprehensive ROI measurement framework beyond individual business ca…" at bounding box center [389, 210] width 268 height 7
drag, startPoint x: 543, startPoint y: 214, endPoint x: 544, endPoint y: 210, distance: 3.8
click at [543, 214] on div "R9.4 Develop a comprehensive ROI measurement framework beyond individual busine…" at bounding box center [417, 210] width 360 height 13
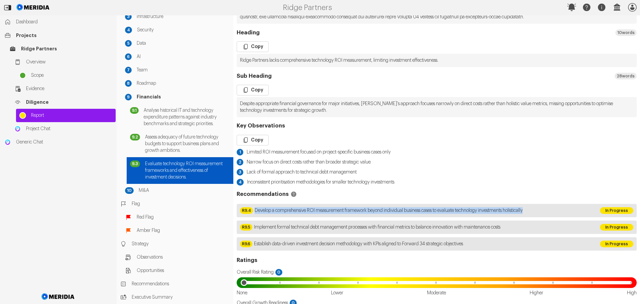
drag, startPoint x: 545, startPoint y: 208, endPoint x: 255, endPoint y: 212, distance: 290.5
click at [255, 212] on div "R9.4 Develop a comprehensive ROI measurement framework beyond individual busine…" at bounding box center [417, 210] width 360 height 13
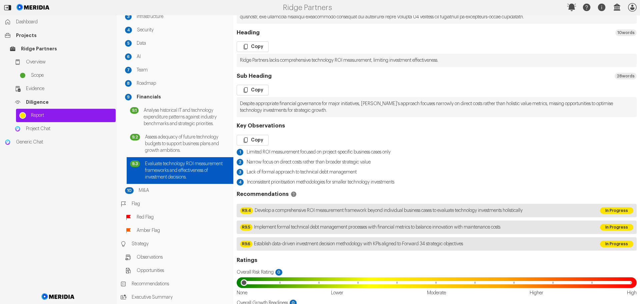
click at [501, 227] on span "Implement formal technical debt management processes with financial metrics to …" at bounding box center [377, 227] width 246 height 7
click at [521, 227] on div "R9.5 Implement formal technical debt management processes with financial metric…" at bounding box center [417, 226] width 360 height 13
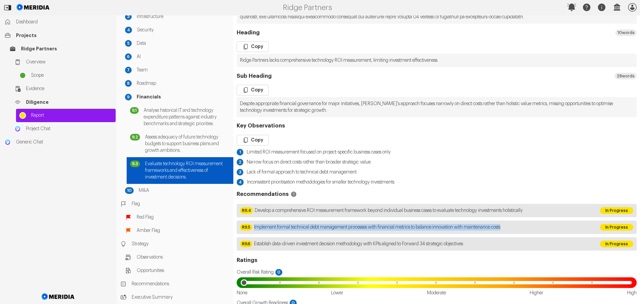
drag, startPoint x: 519, startPoint y: 227, endPoint x: 254, endPoint y: 226, distance: 264.8
click at [254, 226] on span "Implement formal technical debt management processes with financial metrics to …" at bounding box center [377, 227] width 246 height 7
drag, startPoint x: 280, startPoint y: 247, endPoint x: 272, endPoint y: 244, distance: 8.1
click at [280, 247] on div "R9.6 Establish data-driven investment decision methodology with KPIs aligned to…" at bounding box center [417, 243] width 360 height 13
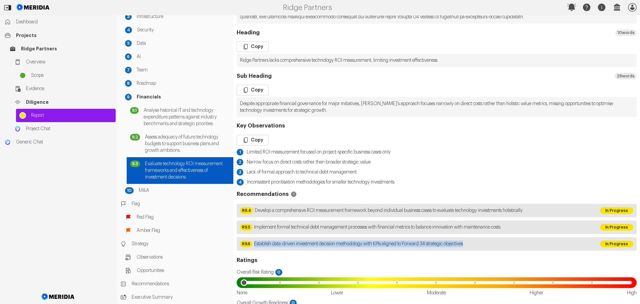
drag, startPoint x: 255, startPoint y: 242, endPoint x: 507, endPoint y: 245, distance: 252.5
click at [507, 245] on div "R9.6 Establish data-driven investment decision methodology with KPIs aligned to…" at bounding box center [417, 243] width 360 height 13
click at [145, 190] on span "M&A" at bounding box center [184, 190] width 91 height 7
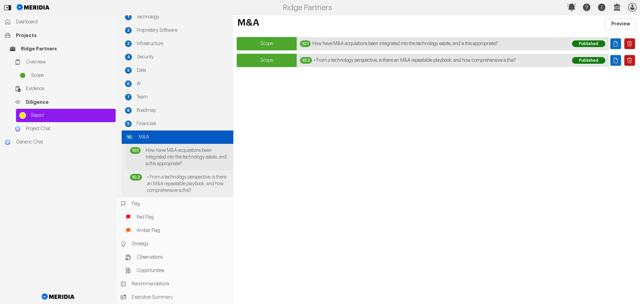
click at [185, 153] on span "How have M&A acquisitions been integrated into the technology estate, and is th…" at bounding box center [188, 157] width 84 height 20
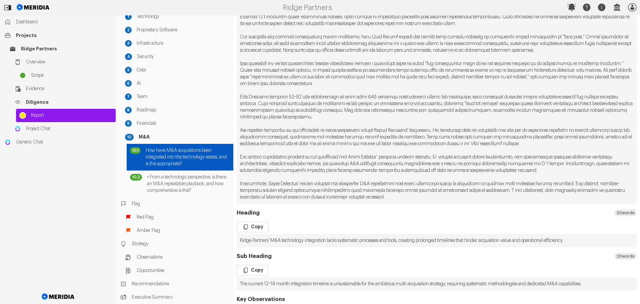
scroll to position [167, 0]
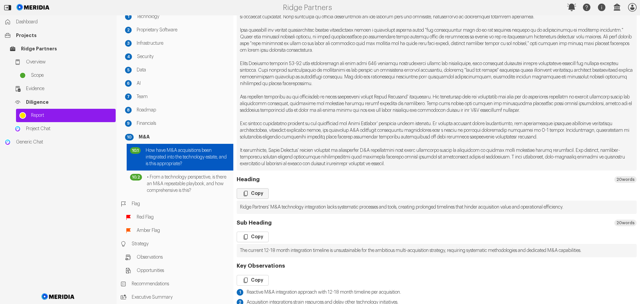
click at [256, 193] on button "Copy" at bounding box center [253, 193] width 32 height 11
click at [255, 235] on button "Copy" at bounding box center [253, 236] width 32 height 11
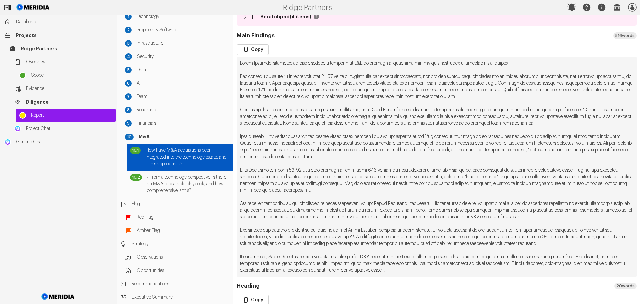
scroll to position [0, 0]
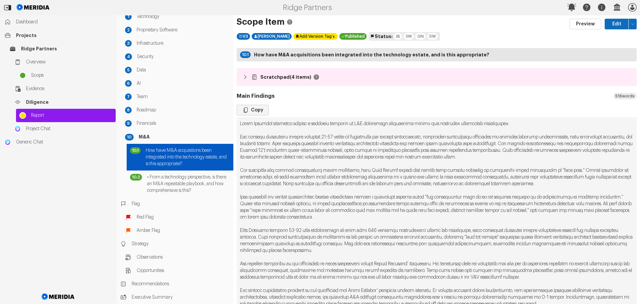
click at [256, 111] on button "Copy" at bounding box center [253, 110] width 32 height 11
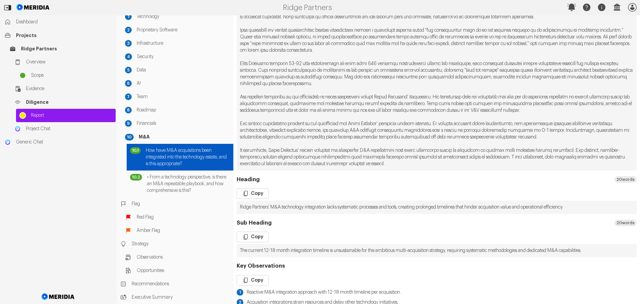
scroll to position [300, 0]
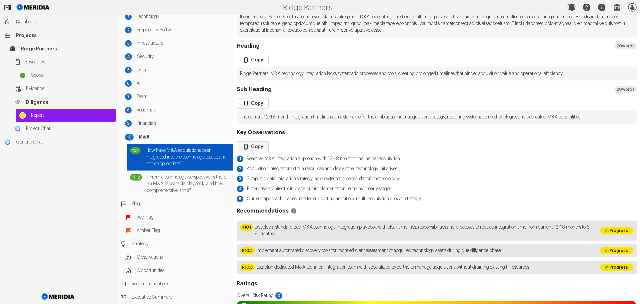
click at [252, 147] on button "Copy" at bounding box center [253, 146] width 32 height 11
click at [310, 235] on span "Develop a standardized M&A technology integration playbook with clear timelines…" at bounding box center [424, 230] width 339 height 13
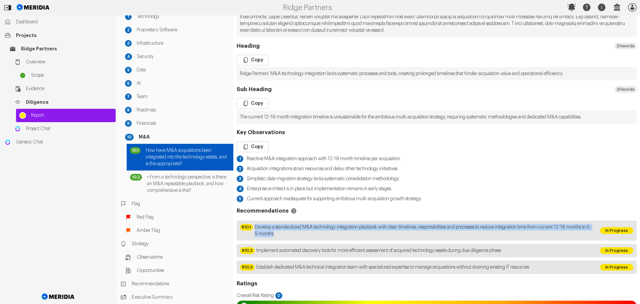
drag, startPoint x: 302, startPoint y: 233, endPoint x: 255, endPoint y: 226, distance: 47.3
click at [255, 226] on span "Develop a standardized M&A technology integration playbook with clear timelines…" at bounding box center [424, 230] width 339 height 13
click at [312, 235] on span "Develop a standardized M&A technology integration playbook with clear timelines…" at bounding box center [424, 230] width 339 height 13
drag, startPoint x: 302, startPoint y: 232, endPoint x: 254, endPoint y: 226, distance: 48.6
click at [255, 227] on span "Develop a standardized M&A technology integration playbook with clear timelines…" at bounding box center [424, 230] width 339 height 13
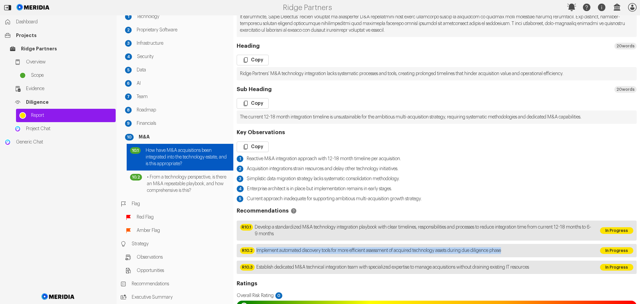
drag, startPoint x: 256, startPoint y: 250, endPoint x: 565, endPoint y: 253, distance: 308.5
click at [565, 253] on div "R10.2 Implement automated discovery tools for more efficient assessment of acqu…" at bounding box center [417, 250] width 360 height 13
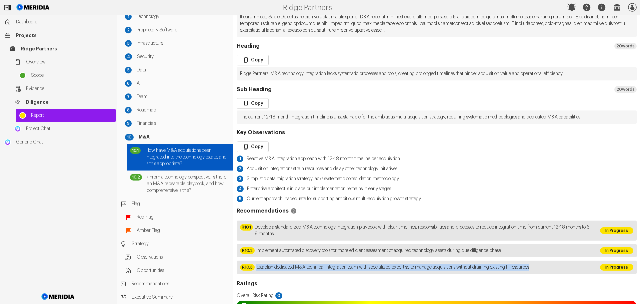
drag, startPoint x: 257, startPoint y: 267, endPoint x: 559, endPoint y: 267, distance: 301.5
click at [559, 267] on div "R10.3 Establish dedicated M&A technical integration team with specialized exper…" at bounding box center [417, 266] width 360 height 13
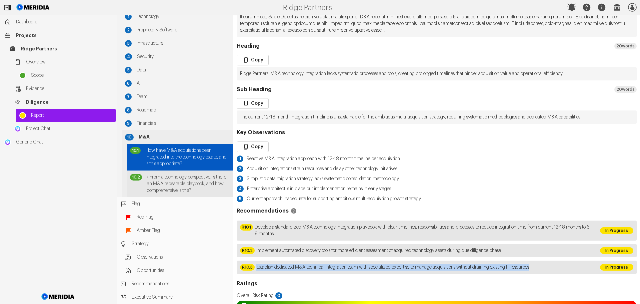
click at [167, 181] on span "• From a technology perspective, is there an M&A repeatable playbook, and how c…" at bounding box center [188, 184] width 83 height 20
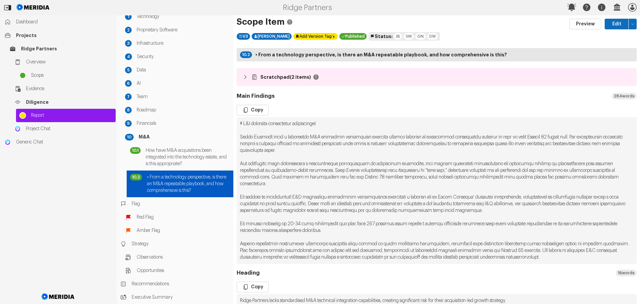
scroll to position [133, 0]
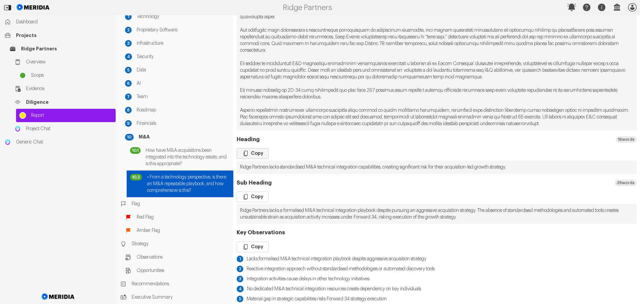
click at [257, 153] on button "Copy" at bounding box center [253, 153] width 32 height 11
click at [253, 196] on button "Copy" at bounding box center [253, 196] width 32 height 11
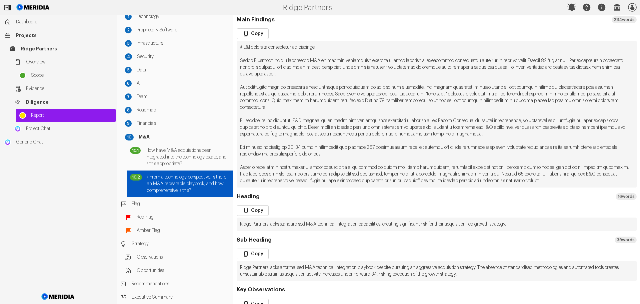
scroll to position [0, 0]
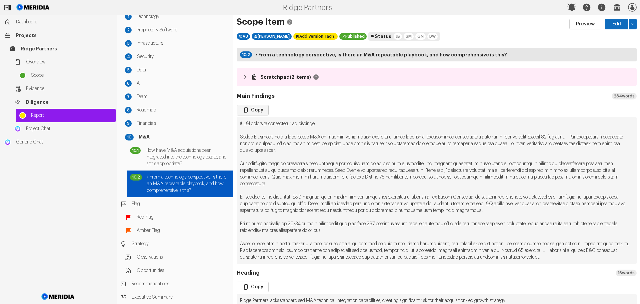
click at [256, 110] on button "Copy" at bounding box center [253, 110] width 32 height 11
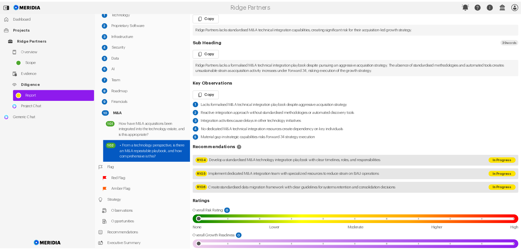
scroll to position [267, 0]
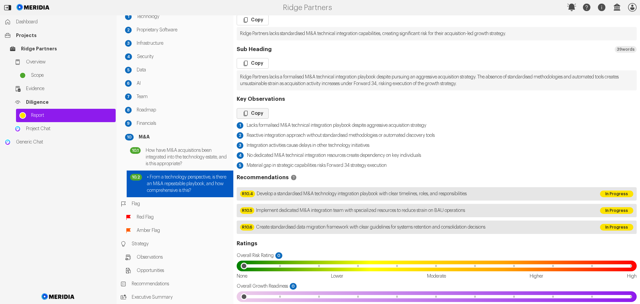
click at [261, 114] on button "Copy" at bounding box center [253, 113] width 32 height 11
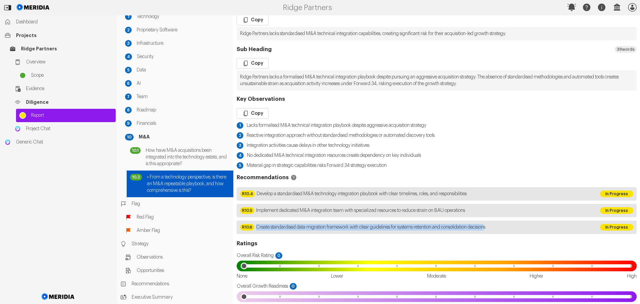
drag, startPoint x: 503, startPoint y: 227, endPoint x: 253, endPoint y: 228, distance: 250.1
click at [253, 228] on div "R10.6 Create standardised data migration framework with clear guidelines for sy…" at bounding box center [417, 226] width 360 height 13
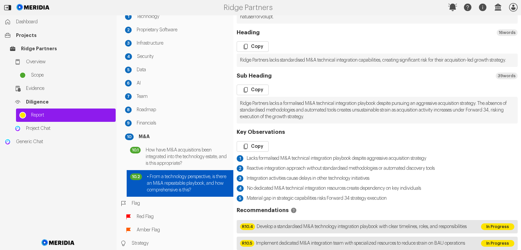
scroll to position [307, 0]
